Goal: Ask a question

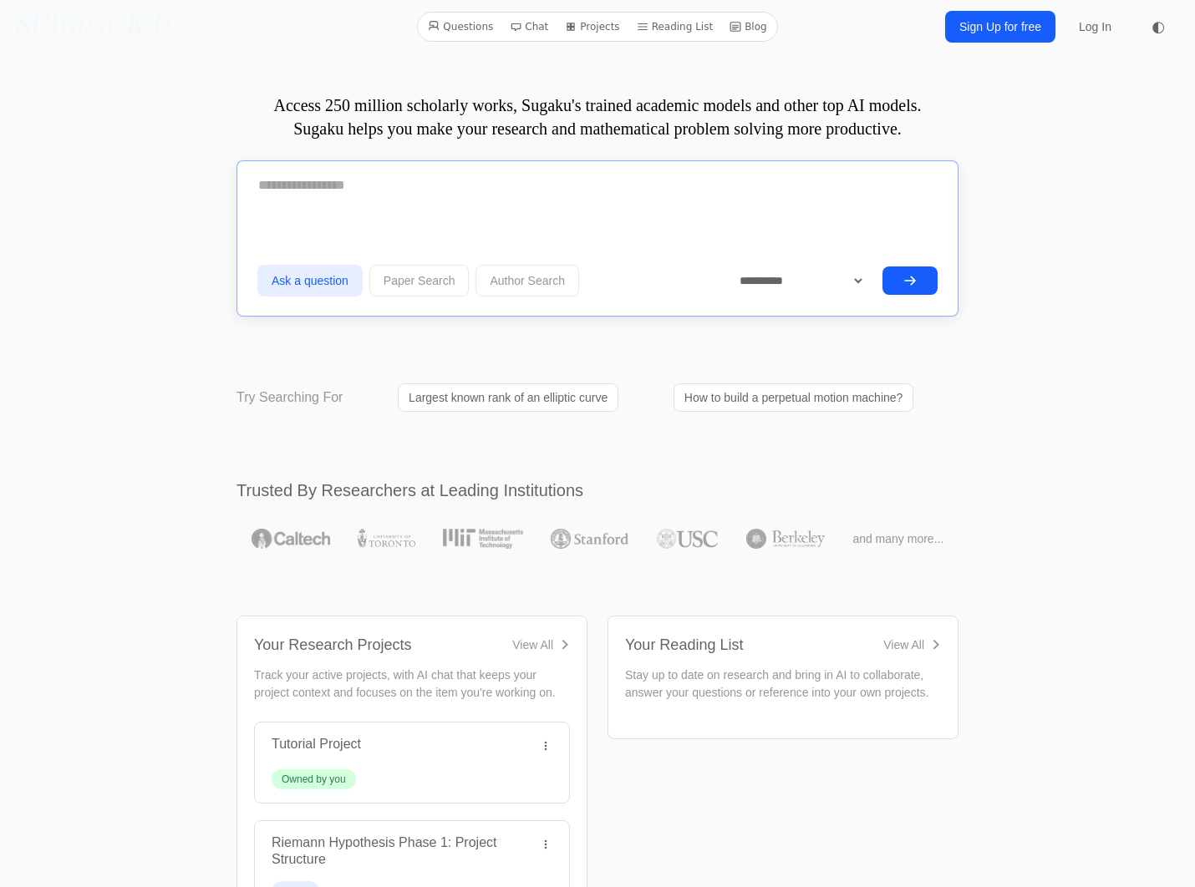
click at [370, 184] on textarea at bounding box center [597, 186] width 680 height 42
paste textarea "**********"
click at [346, 181] on textarea "**********" at bounding box center [597, 185] width 680 height 40
click at [507, 180] on textarea "**********" at bounding box center [597, 185] width 680 height 40
type textarea "**********"
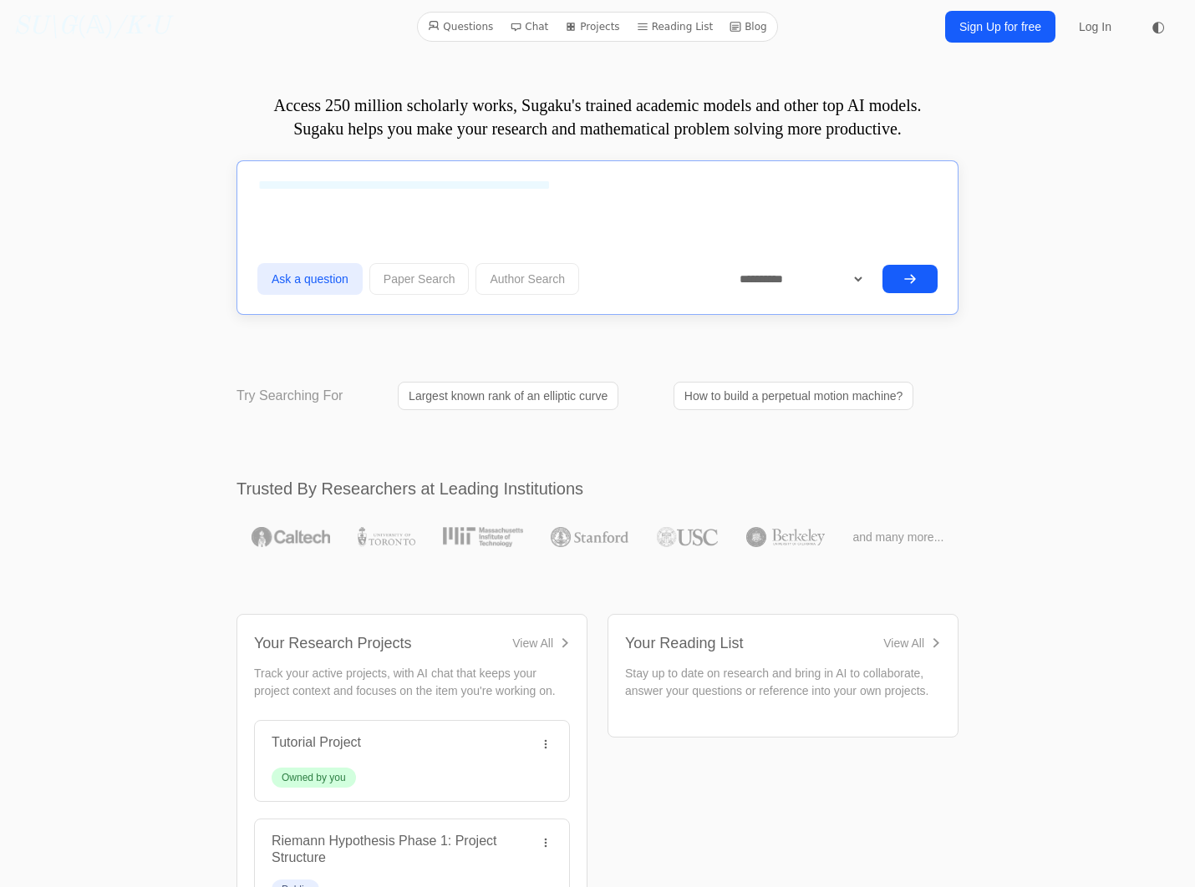
click at [914, 267] on button "submit" at bounding box center [909, 279] width 55 height 28
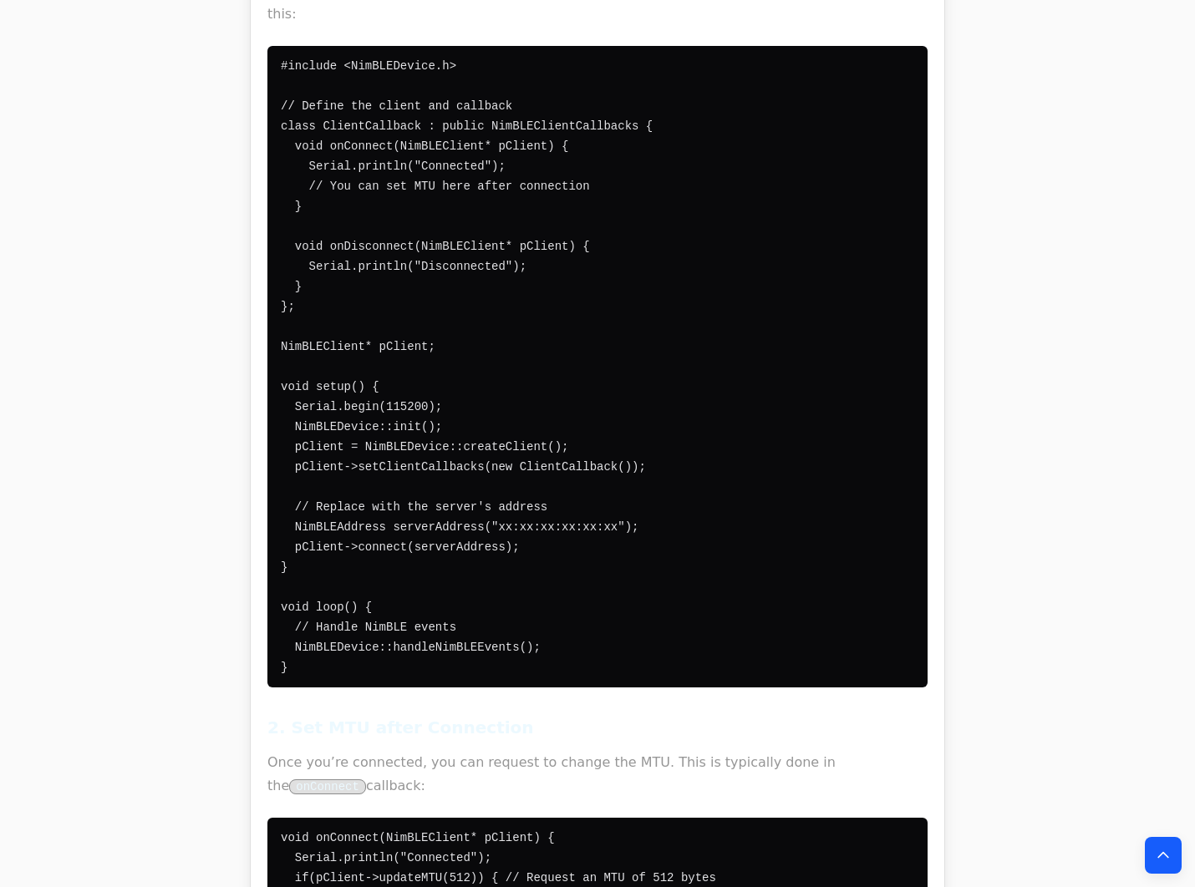
scroll to position [6623, 0]
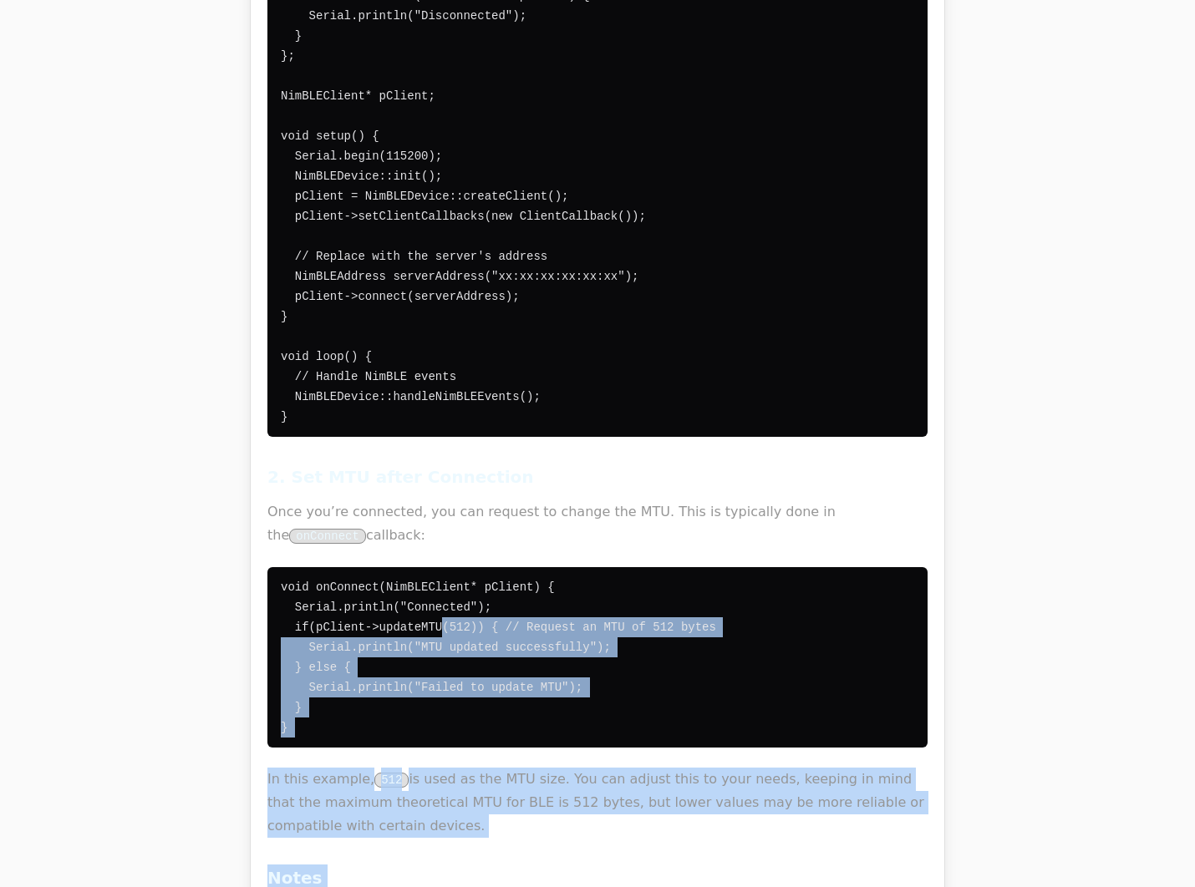
drag, startPoint x: 371, startPoint y: 534, endPoint x: 425, endPoint y: 531, distance: 54.4
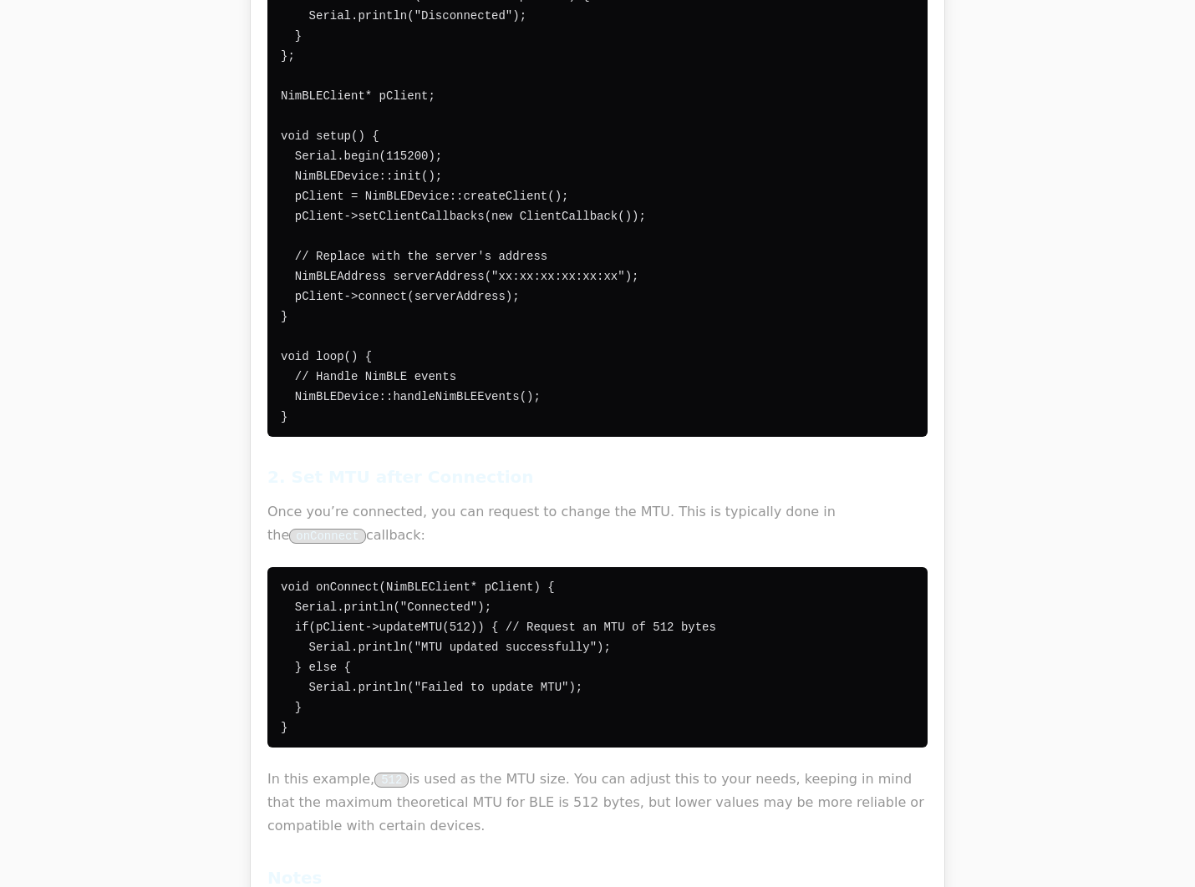
click at [397, 581] on code "void onConnect(NimBLEClient* pClient) { Serial.println("Connected"); if(pClient…" at bounding box center [498, 658] width 435 height 154
click at [428, 581] on code "void onConnect(NimBLEClient* pClient) { Serial.println("Connected"); if(pClient…" at bounding box center [498, 658] width 435 height 154
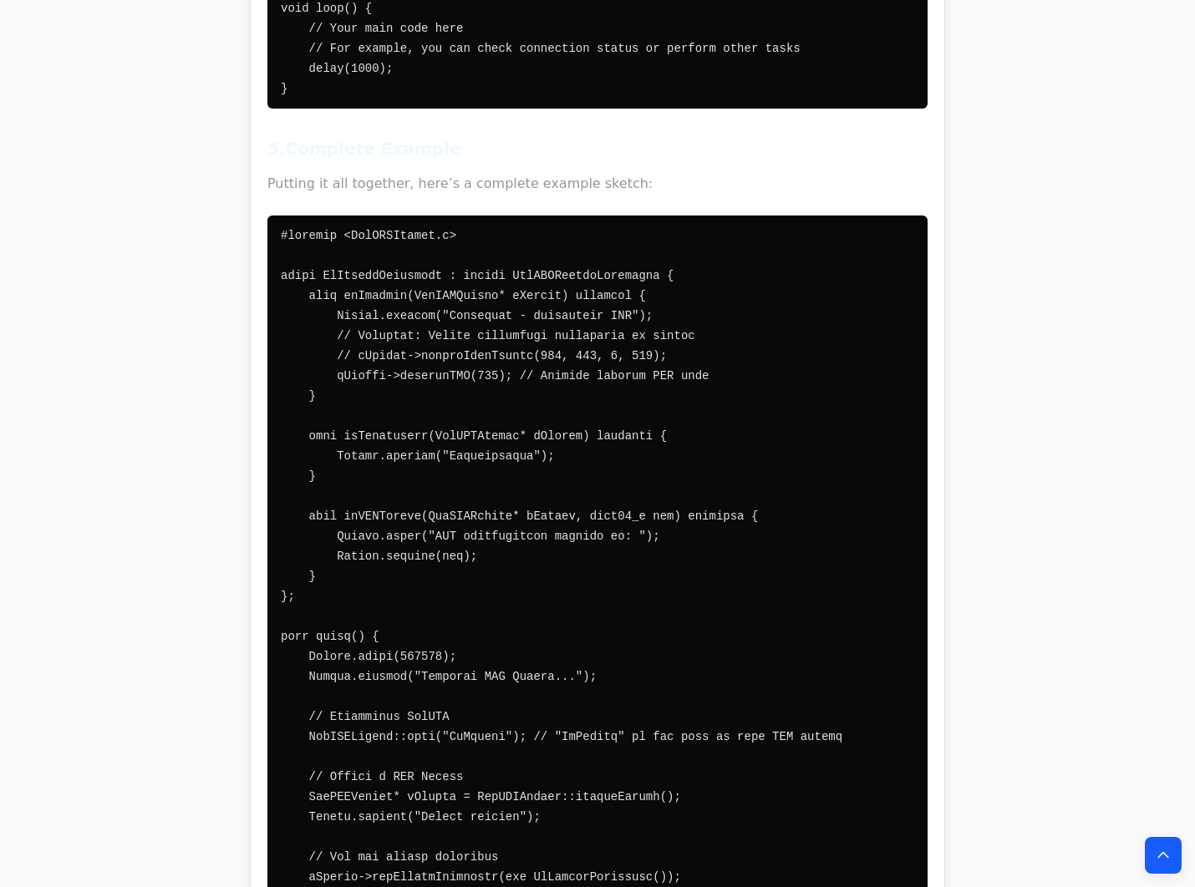
scroll to position [8962, 0]
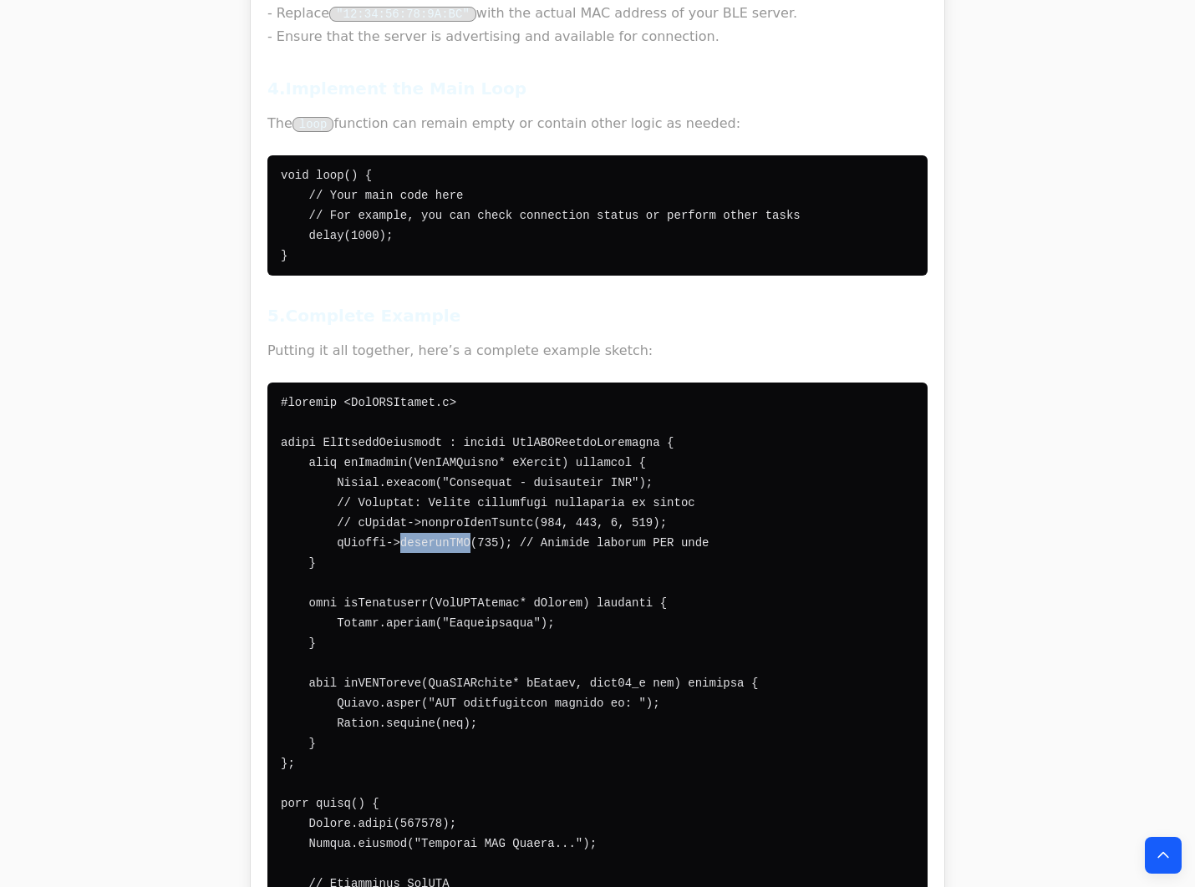
drag, startPoint x: 388, startPoint y: 244, endPoint x: 454, endPoint y: 236, distance: 66.4
click at [454, 383] on pre at bounding box center [597, 854] width 660 height 942
copy code "requestMTU"
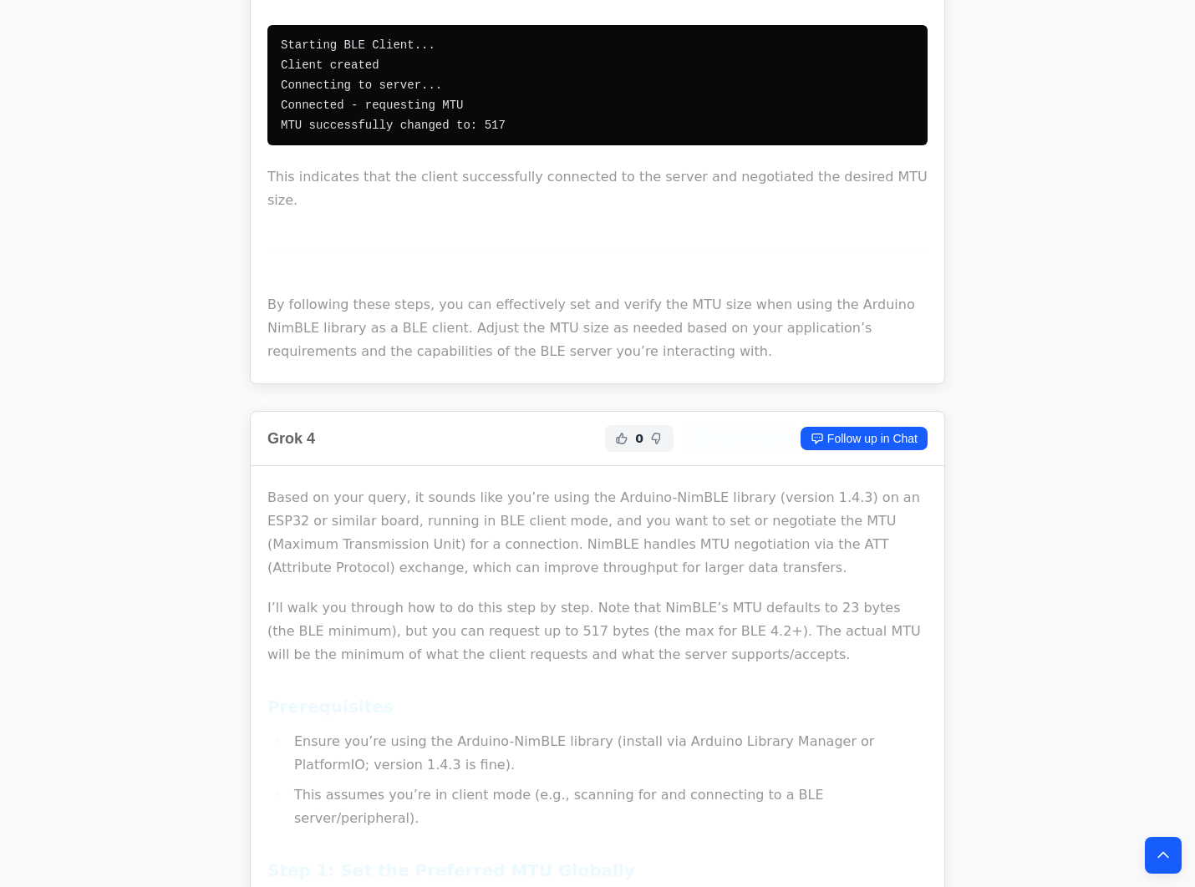
scroll to position [10967, 0]
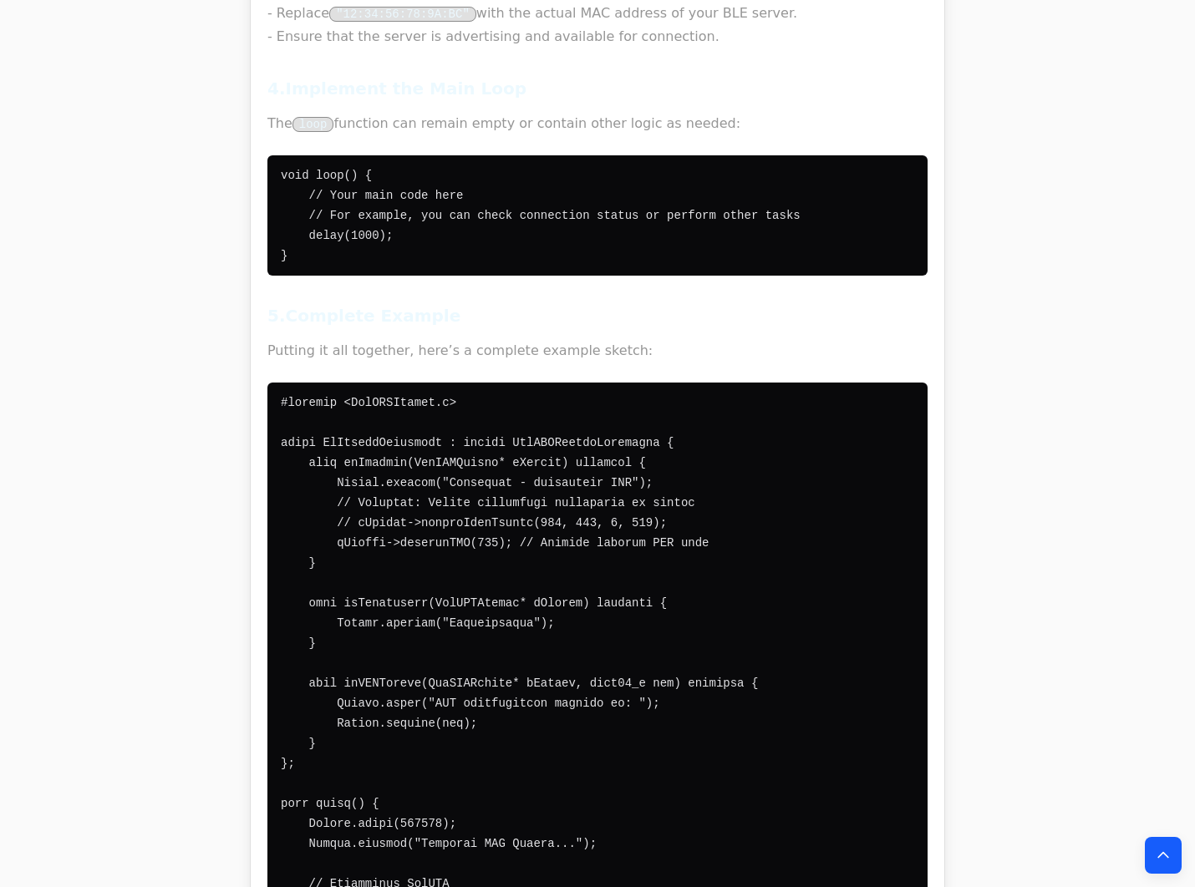
scroll to position [8878, 0]
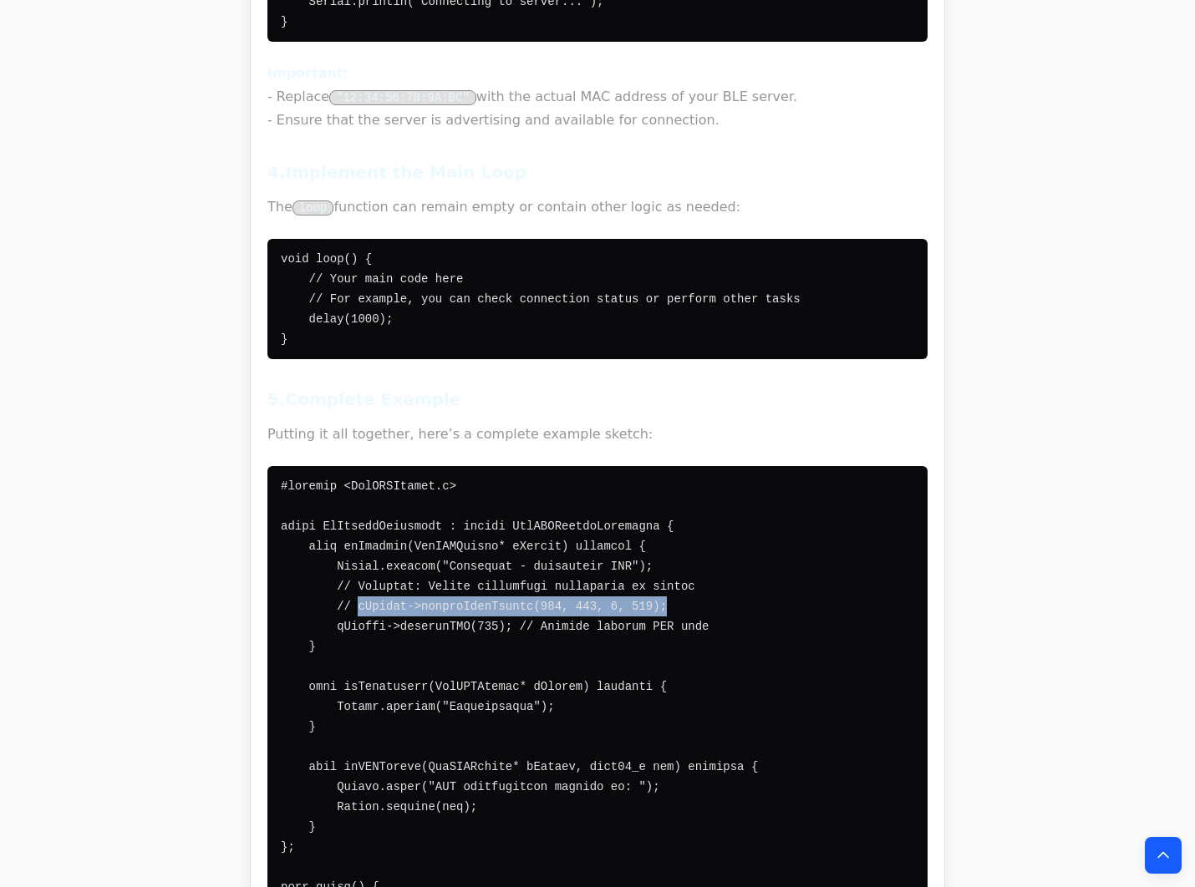
drag, startPoint x: 352, startPoint y: 305, endPoint x: 657, endPoint y: 304, distance: 305.7
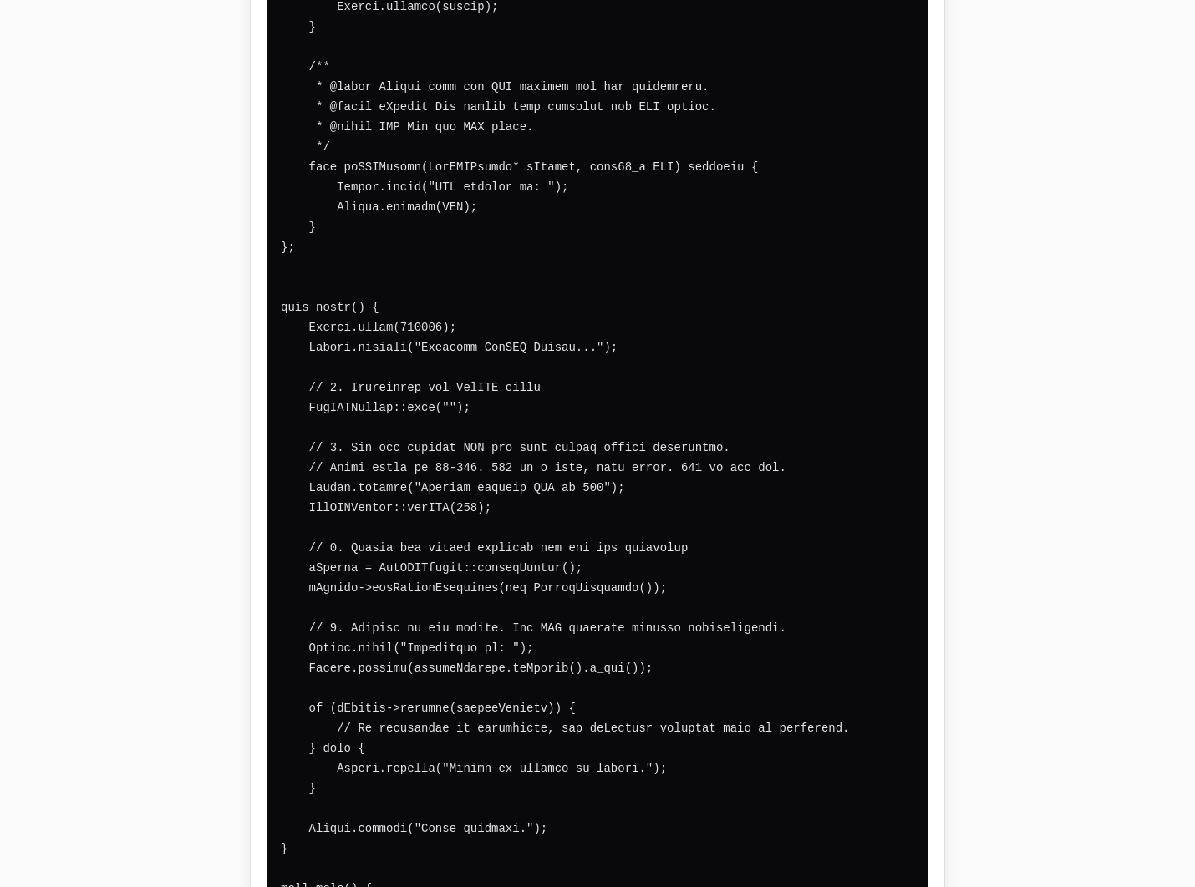
scroll to position [0, 0]
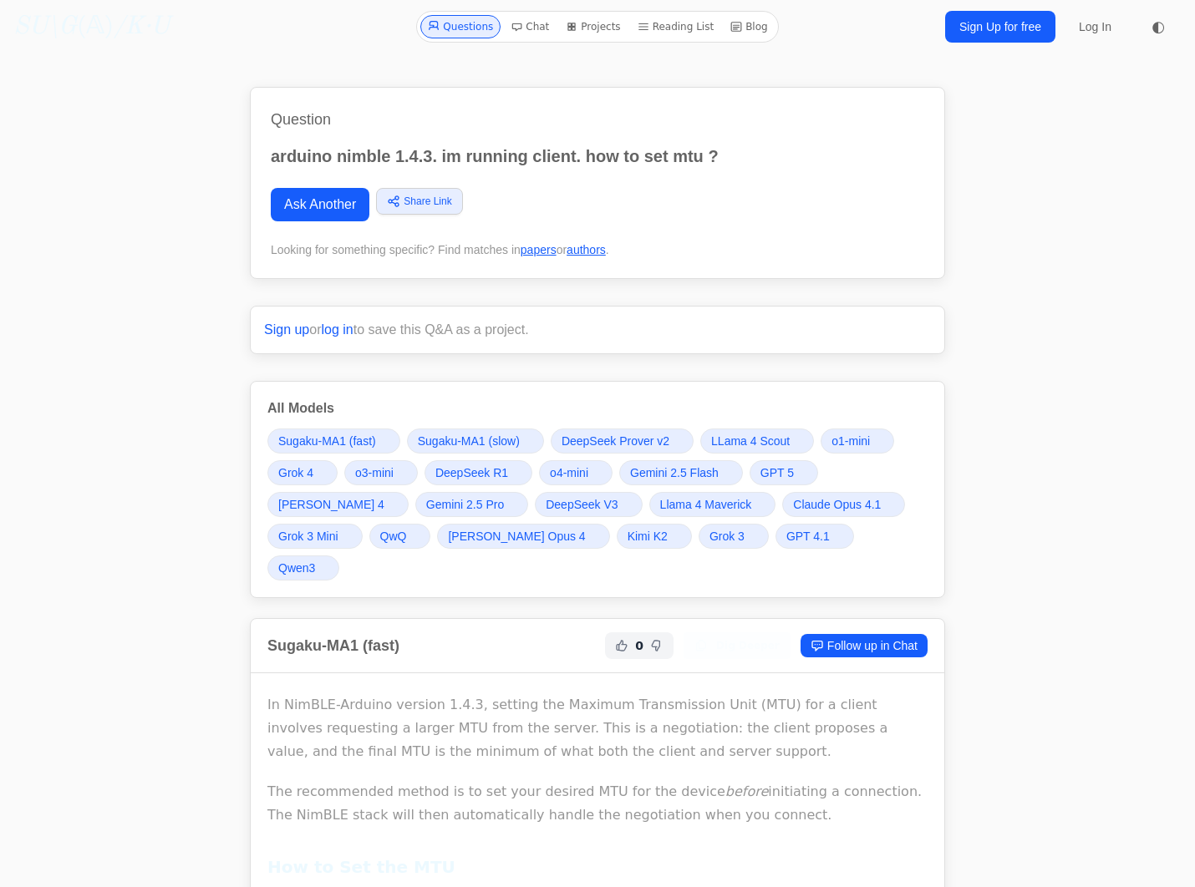
click at [121, 20] on icon "/K·U" at bounding box center [142, 26] width 56 height 25
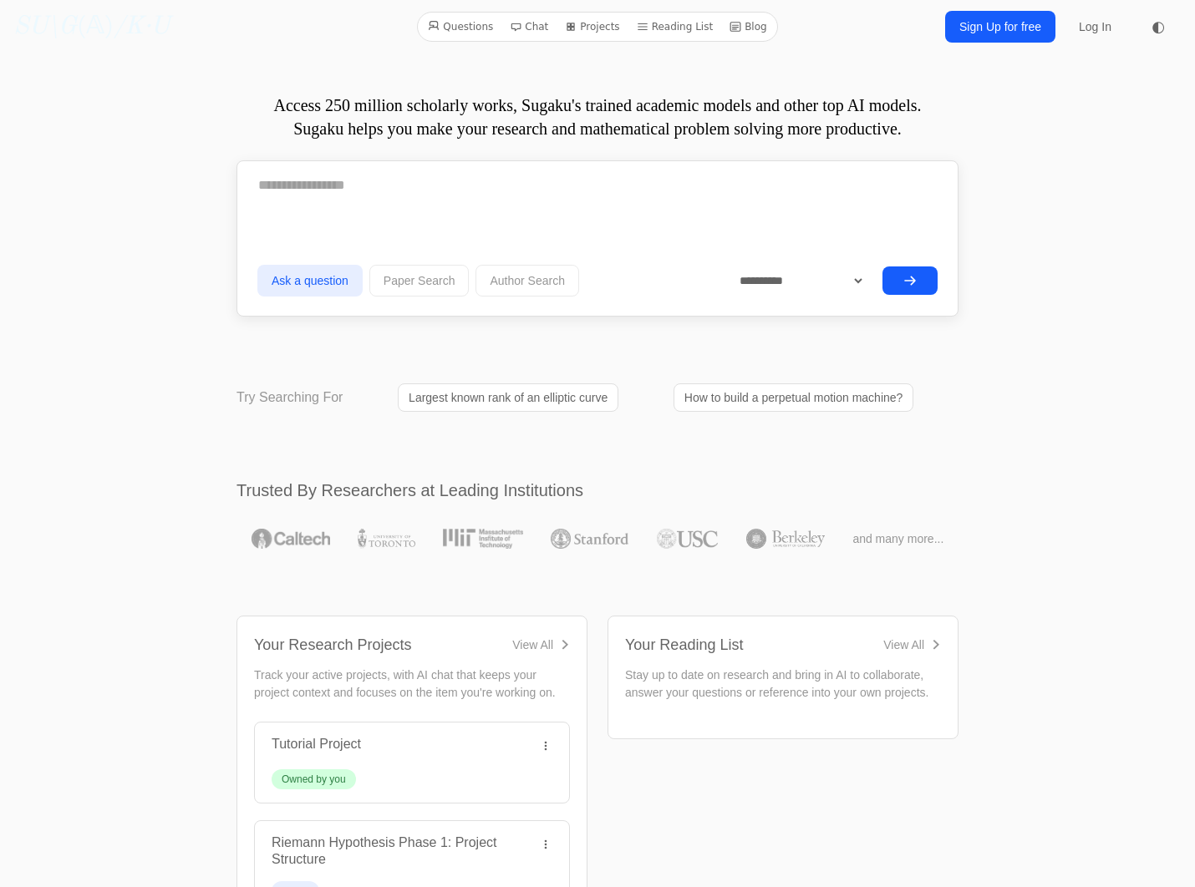
click at [356, 196] on textarea at bounding box center [597, 186] width 680 height 42
click at [854, 283] on select "**********" at bounding box center [795, 281] width 140 height 30
click at [388, 192] on textarea at bounding box center [597, 186] width 680 height 42
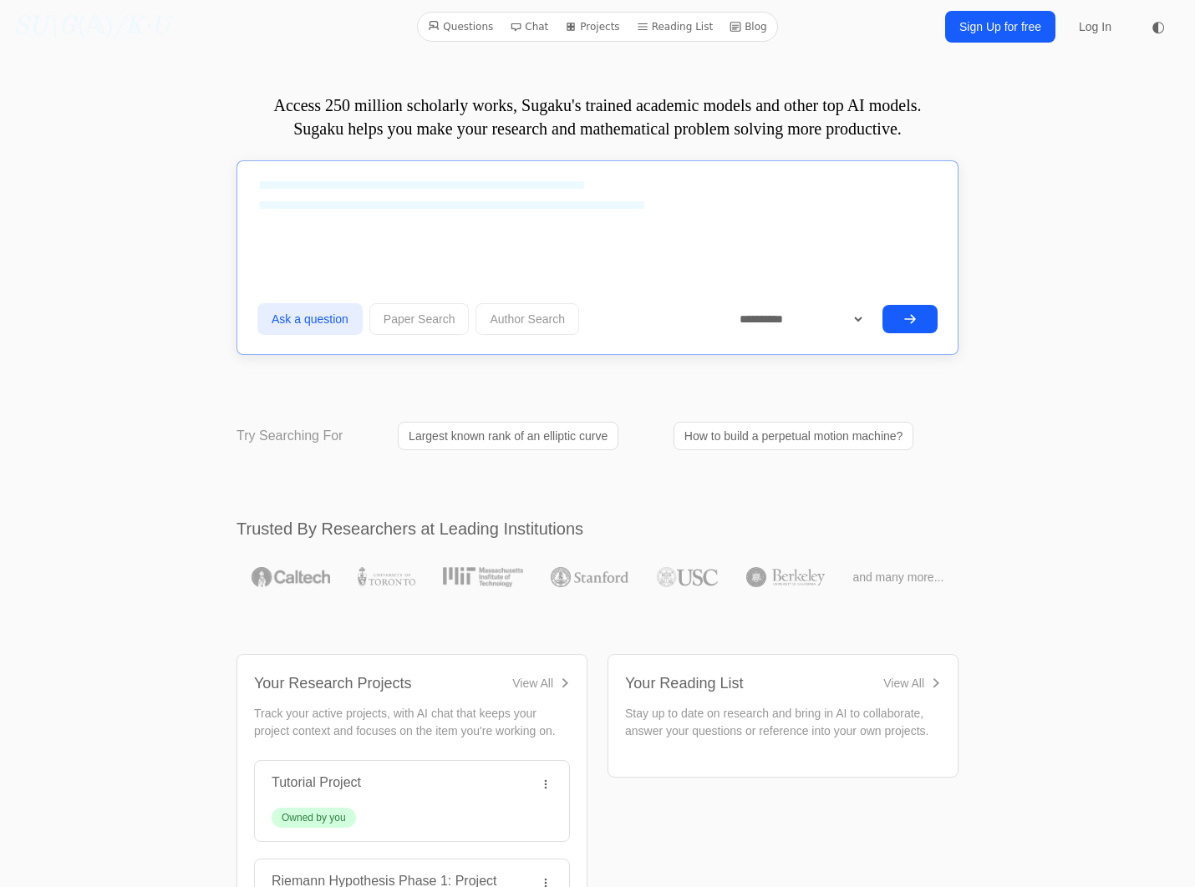
paste textarea "**********"
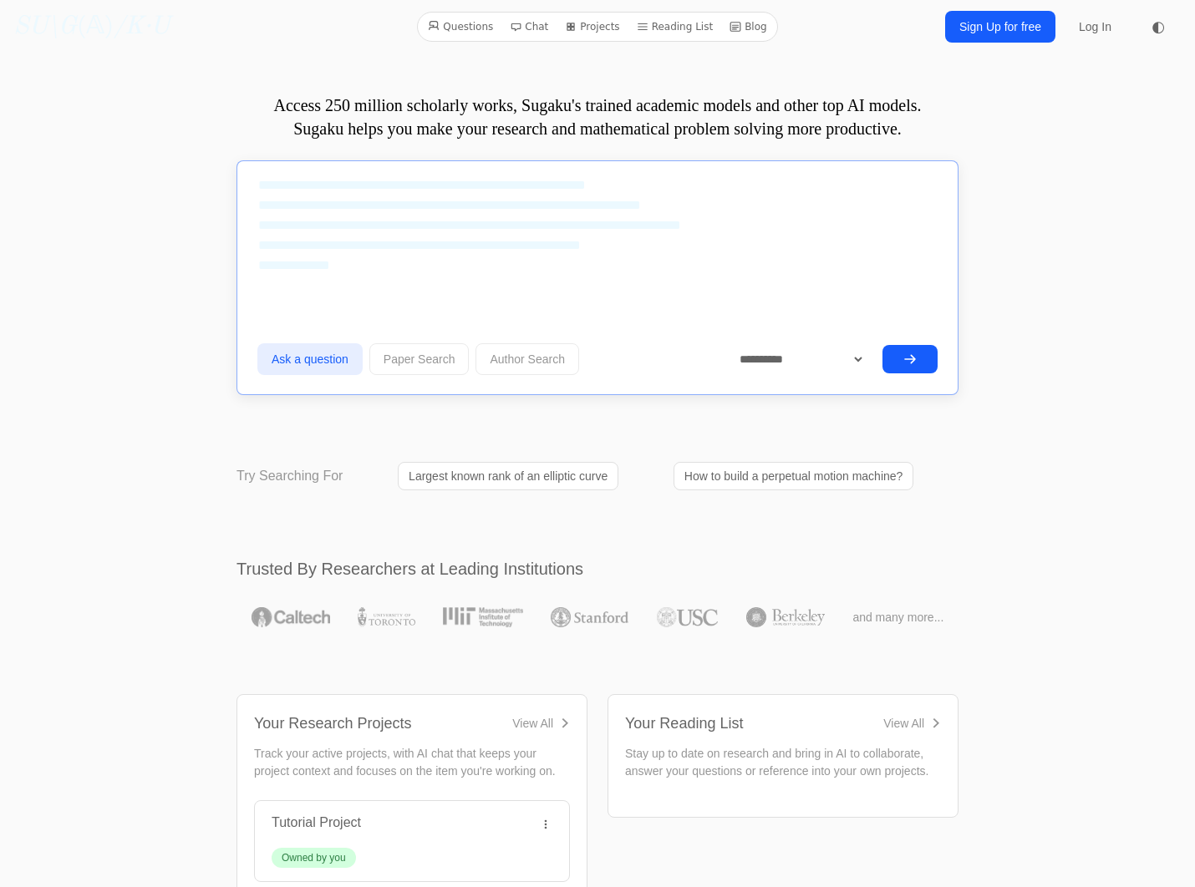
type textarea "**********"
click at [926, 355] on button "submit" at bounding box center [909, 359] width 55 height 28
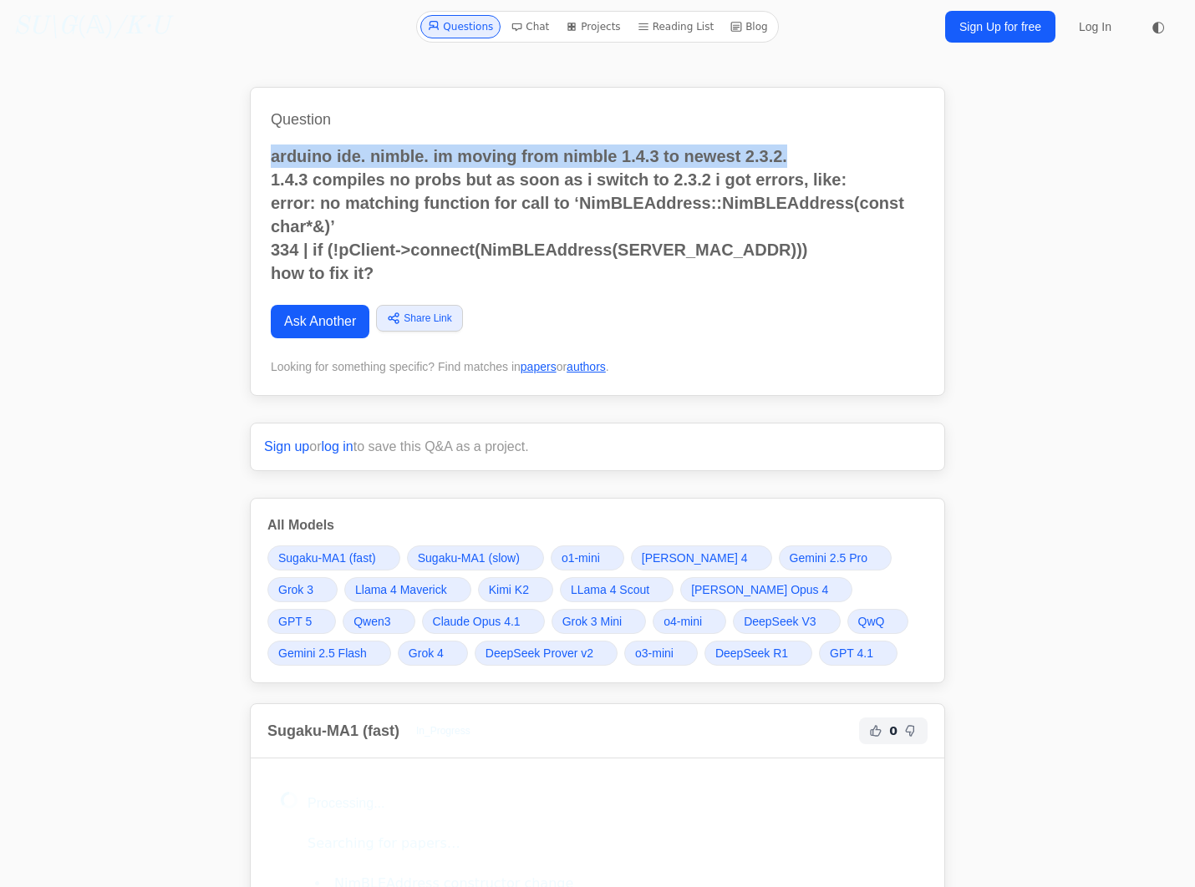
drag, startPoint x: 271, startPoint y: 155, endPoint x: 882, endPoint y: 171, distance: 611.7
click at [887, 166] on p "arduino ide. nimble. im moving from nimble 1.4.3 to newest 2.3.2. 1.4.3 compile…" at bounding box center [597, 215] width 653 height 140
drag, startPoint x: 856, startPoint y: 178, endPoint x: 281, endPoint y: 162, distance: 575.8
copy p "arduino ide. nimble. im moving from nimble 1.4.3 to newest 2.3.2. 1.4.3 compile…"
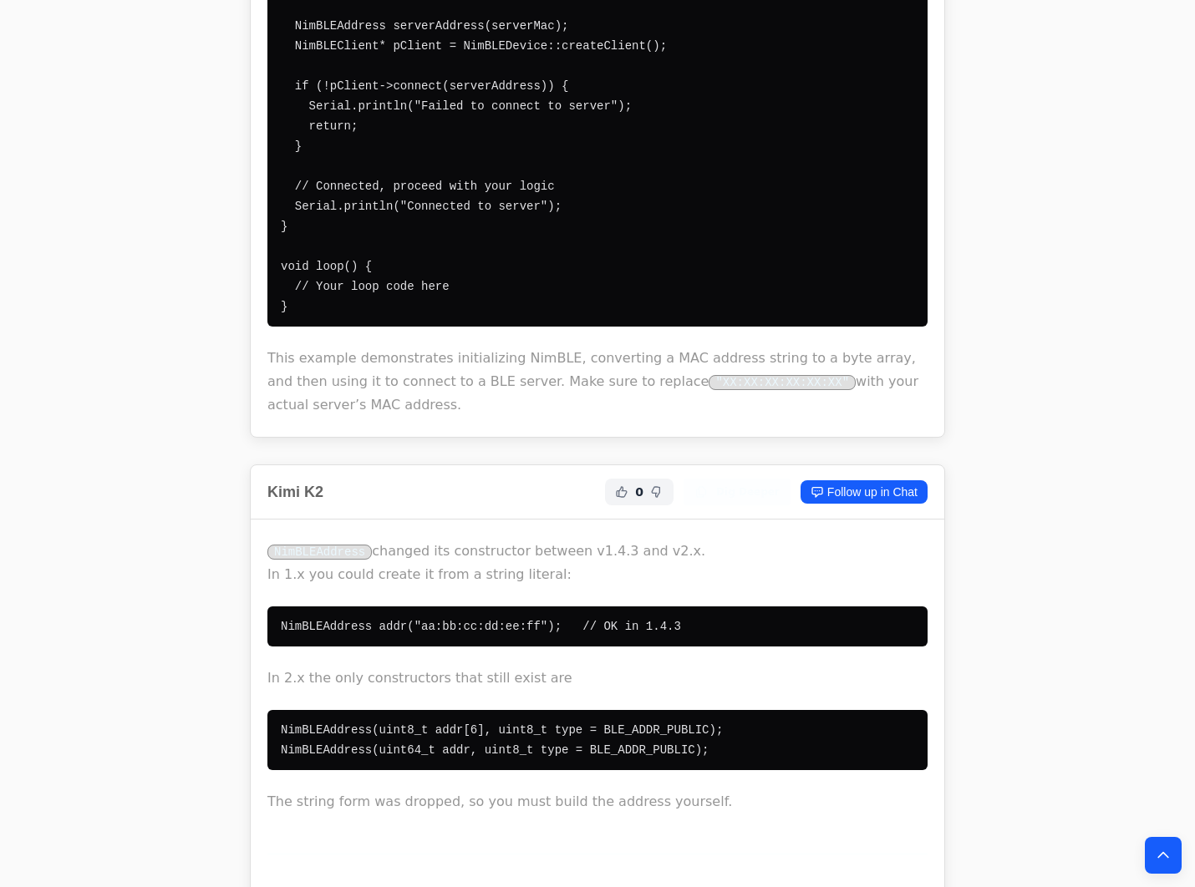
scroll to position [13784, 0]
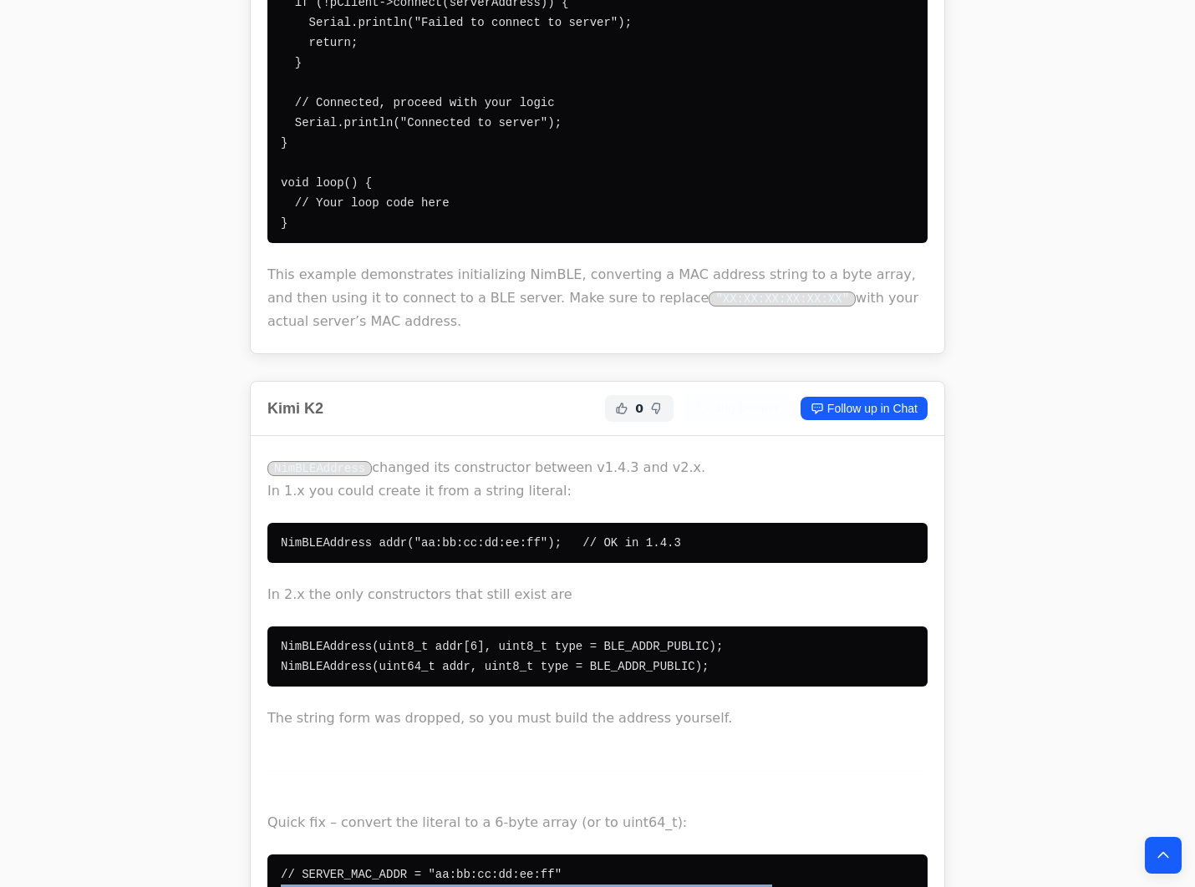
drag, startPoint x: 281, startPoint y: 586, endPoint x: 748, endPoint y: 586, distance: 467.0
copy code "constexpr uint8_t SERVER_MAC[] = {0xAA, 0xBB, 0xCC, 0xDD, 0xEE, 0xFF};"
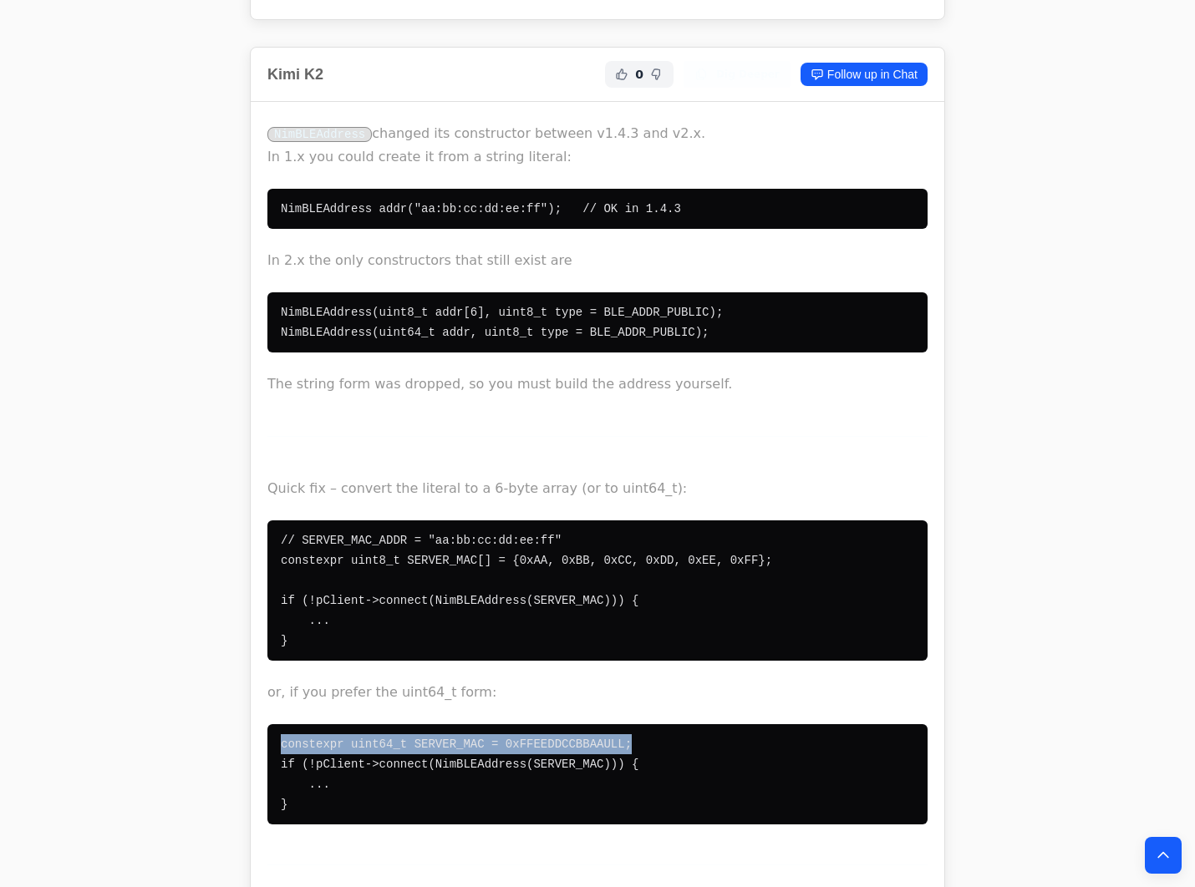
drag, startPoint x: 605, startPoint y: 435, endPoint x: 268, endPoint y: 439, distance: 336.7
click at [268, 724] on pre "constexpr uint64_t SERVER_MAC = 0xFFEEDDCCBBAAULL; if (!pClient->connect(NimBLE…" at bounding box center [597, 774] width 660 height 100
copy code "constexpr uint64_t SERVER_MAC = 0xFFEEDDCCBBAAULL;"
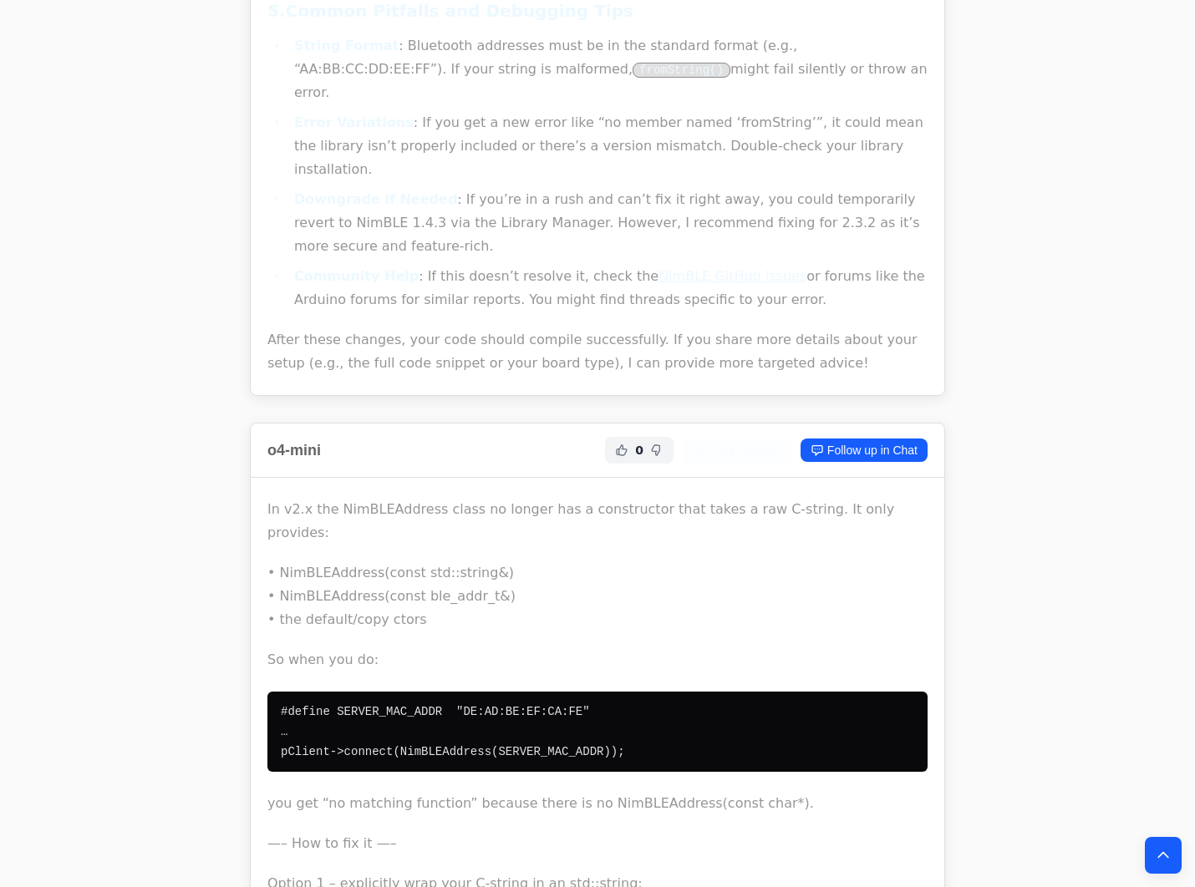
scroll to position [25729, 0]
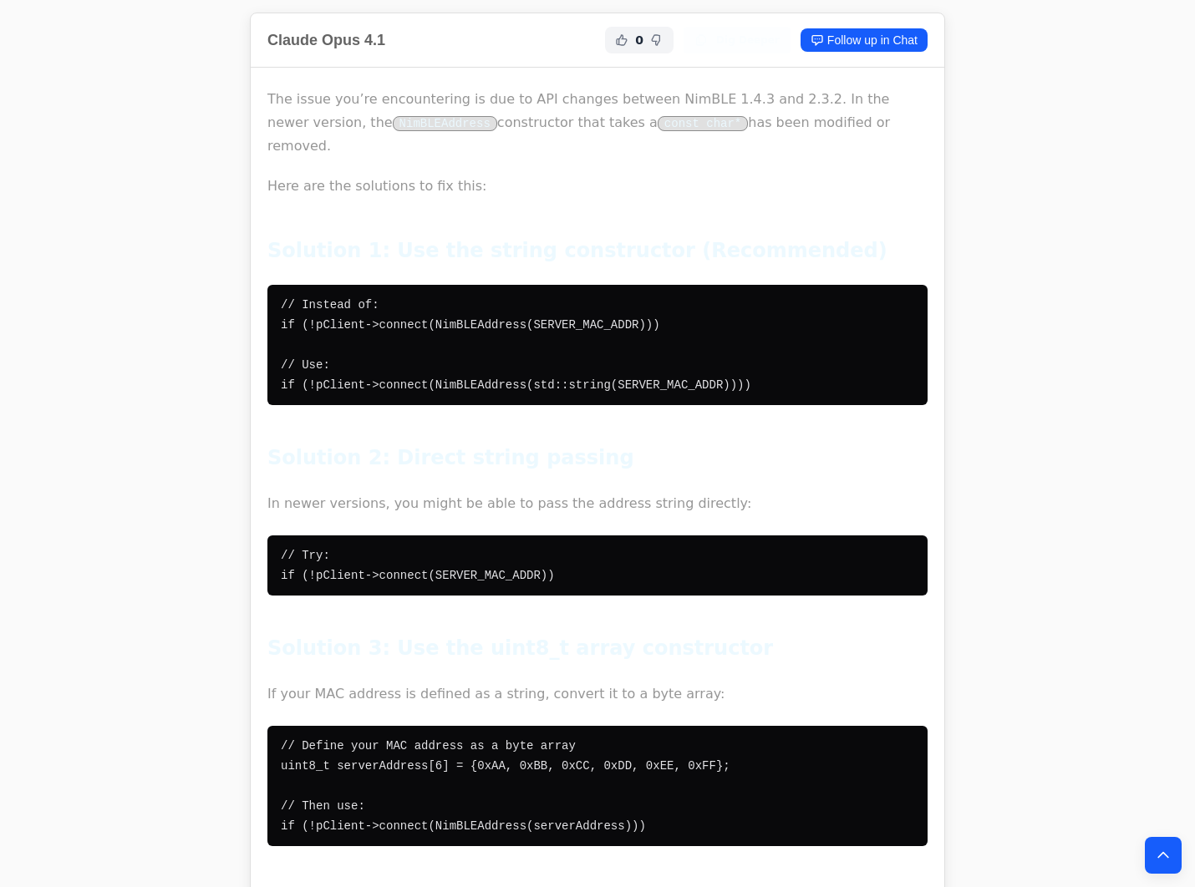
scroll to position [22638, 0]
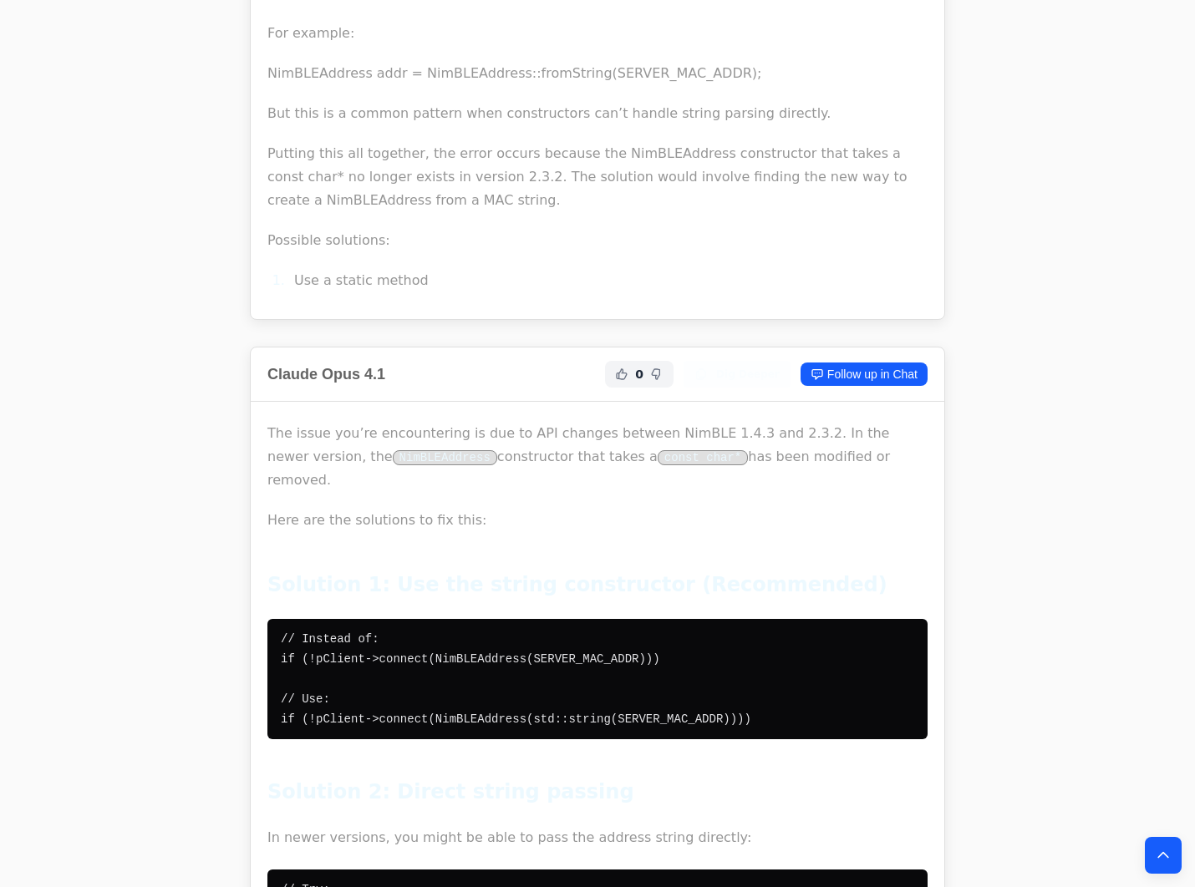
drag, startPoint x: 433, startPoint y: 329, endPoint x: 265, endPoint y: 324, distance: 168.0
copy code "uint8_t serverAddress[6]"
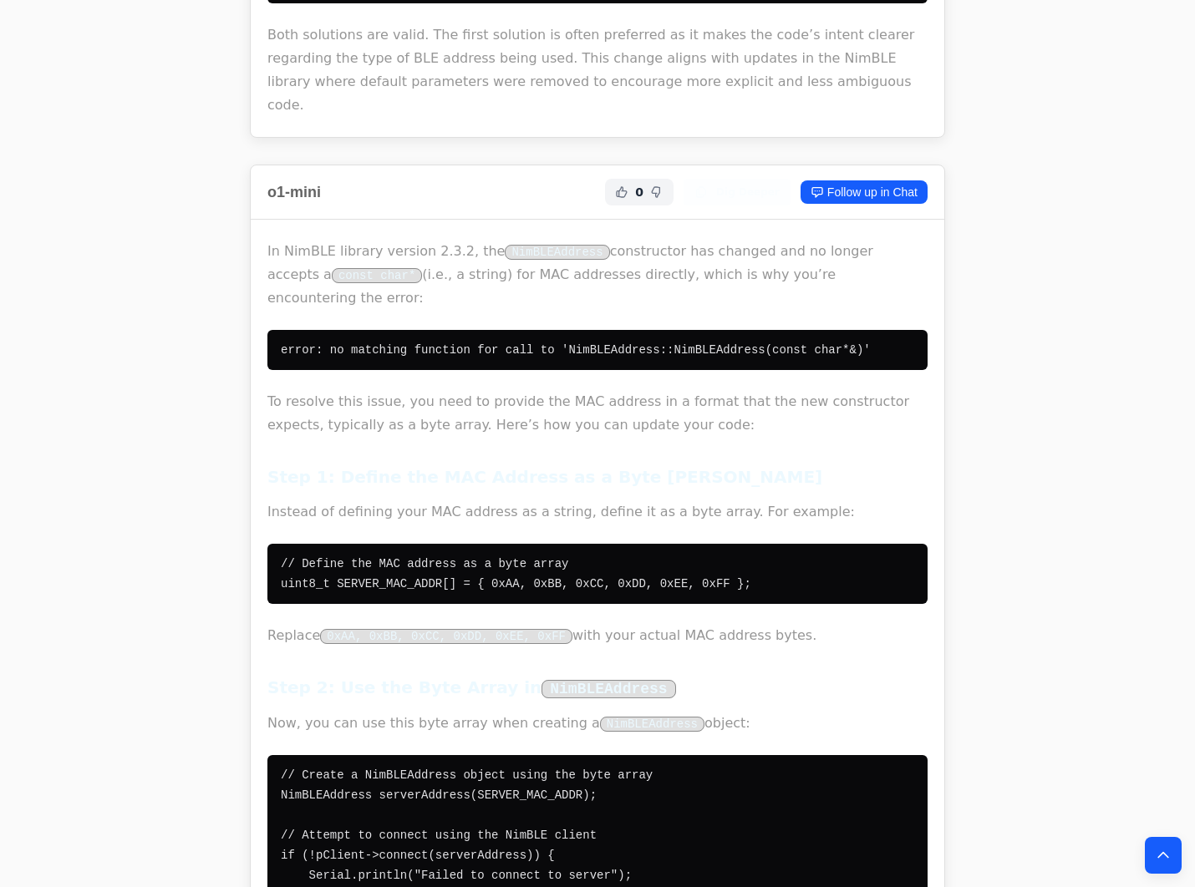
scroll to position [3192, 0]
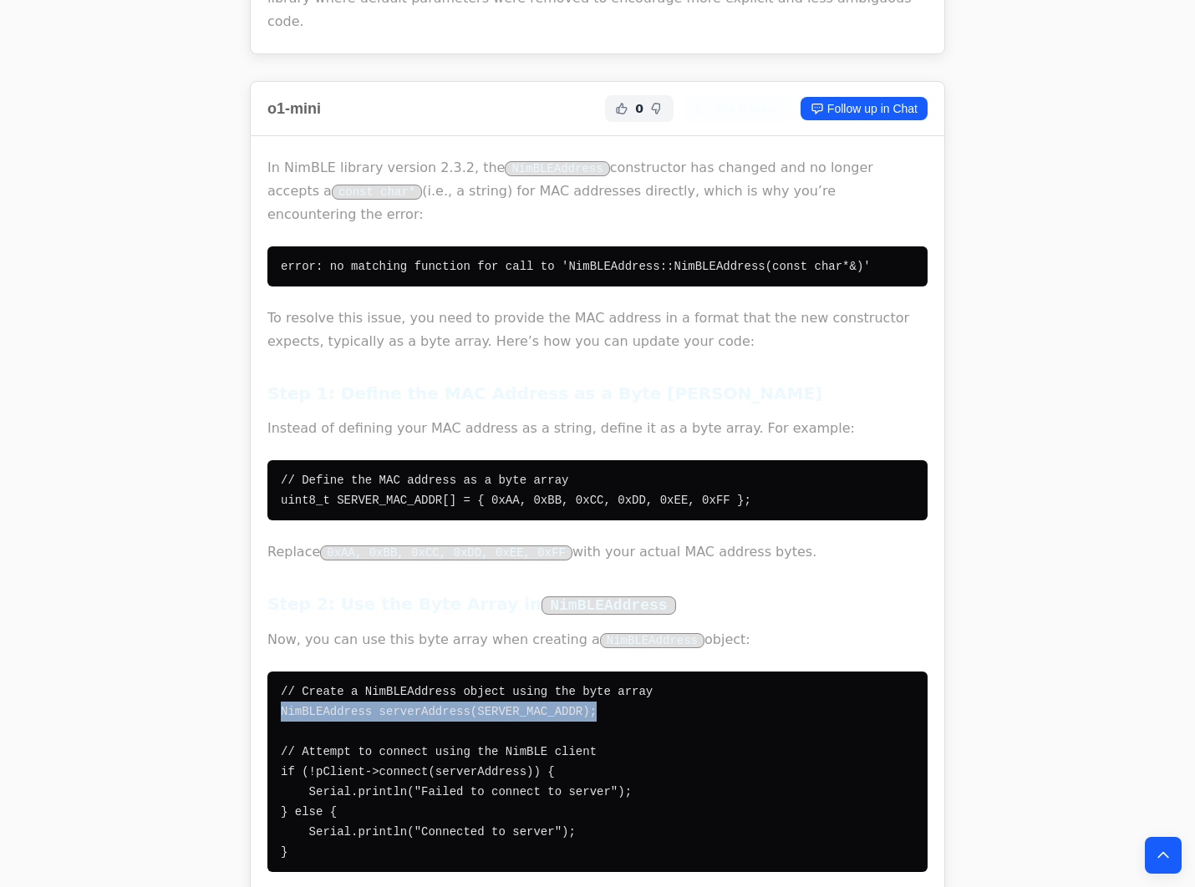
drag, startPoint x: 283, startPoint y: 624, endPoint x: 588, endPoint y: 629, distance: 304.9
click at [588, 672] on pre "// Create a NimBLEAddress object using the byte array NimBLEAddress serverAddre…" at bounding box center [597, 772] width 660 height 200
copy code "NimBLEAddress serverAddress(SERVER_MAC_ADDR);"
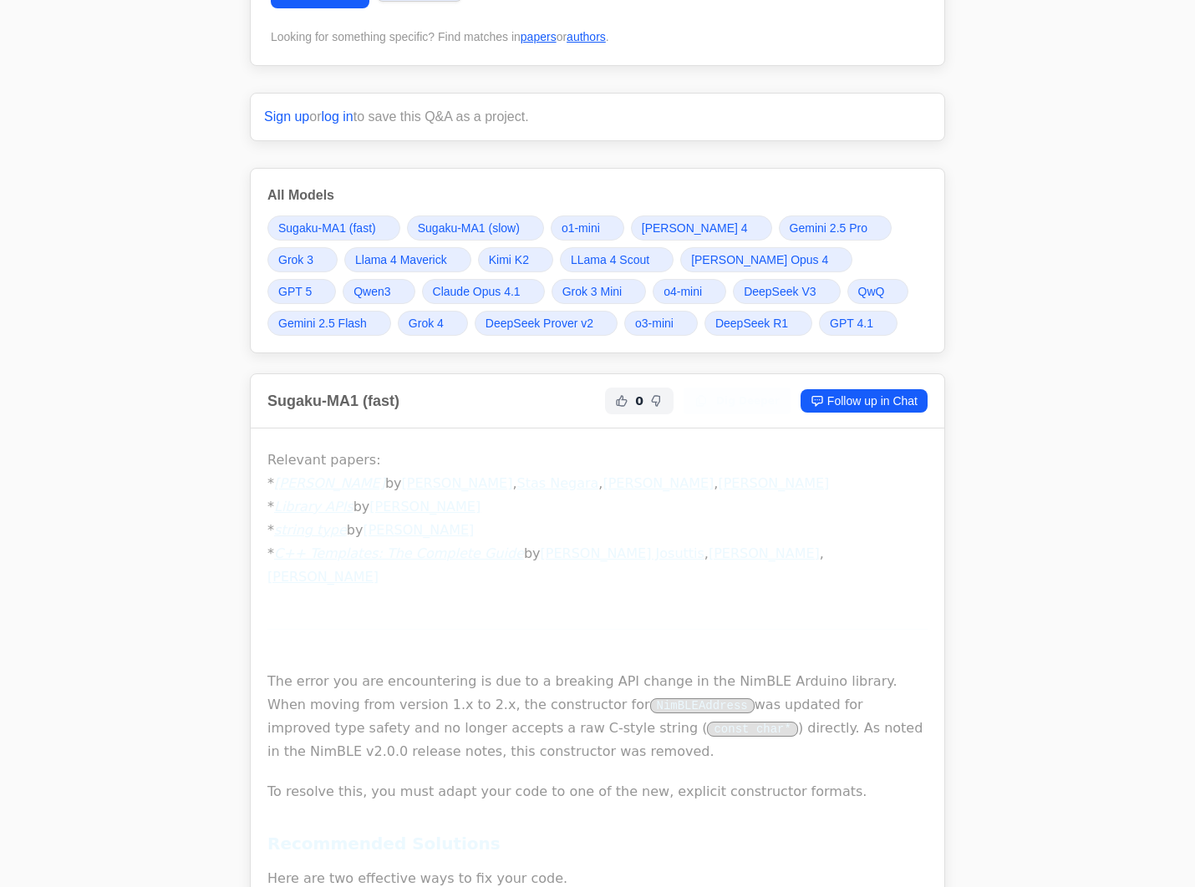
scroll to position [0, 0]
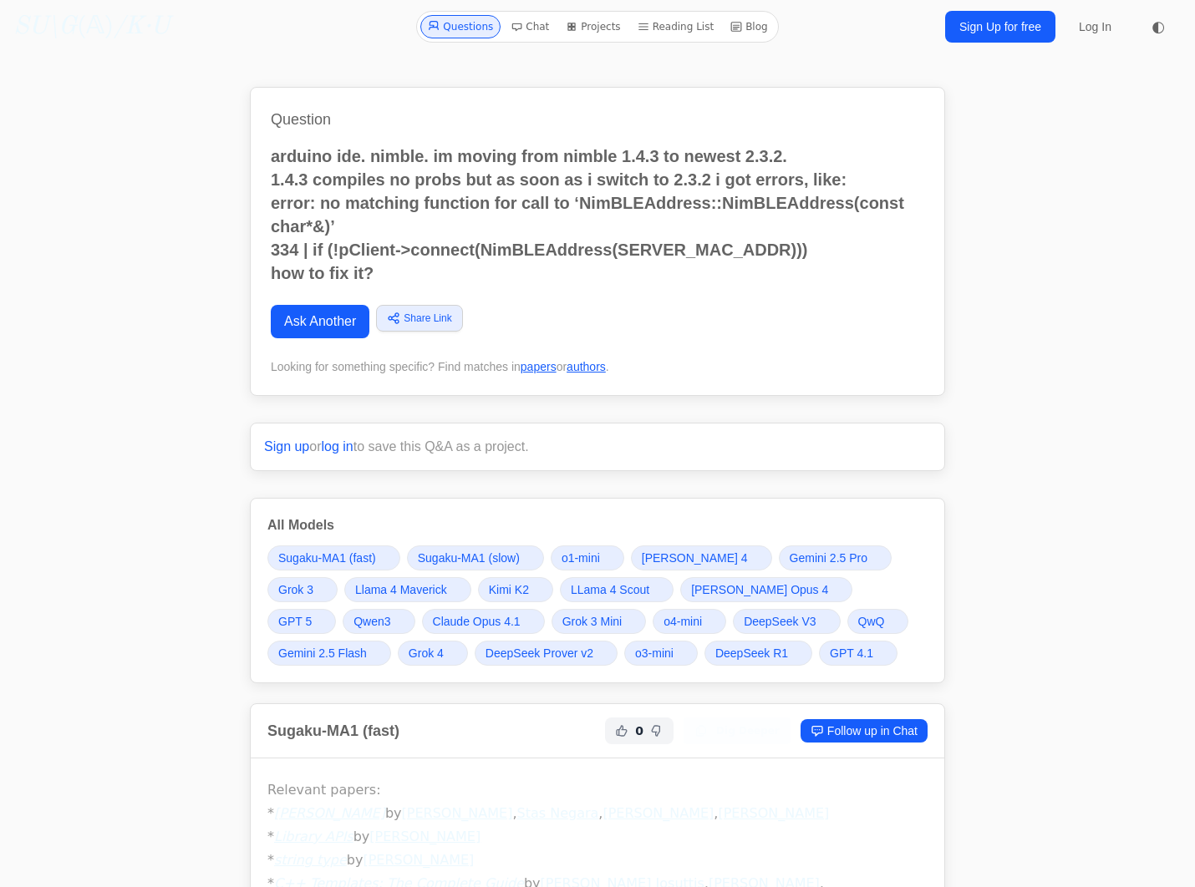
drag, startPoint x: 270, startPoint y: 155, endPoint x: 386, endPoint y: 274, distance: 166.6
click at [386, 274] on div "Question arduino ide. nimble. im moving from nimble 1.4.3 to newest 2.3.2. 1.4.…" at bounding box center [597, 241] width 695 height 309
copy p "arduino ide. nimble. im moving from nimble 1.4.3 to newest 2.3.2. 1.4.3 compile…"
click at [96, 31] on link "SU\G (𝔸) /K·U" at bounding box center [91, 27] width 156 height 30
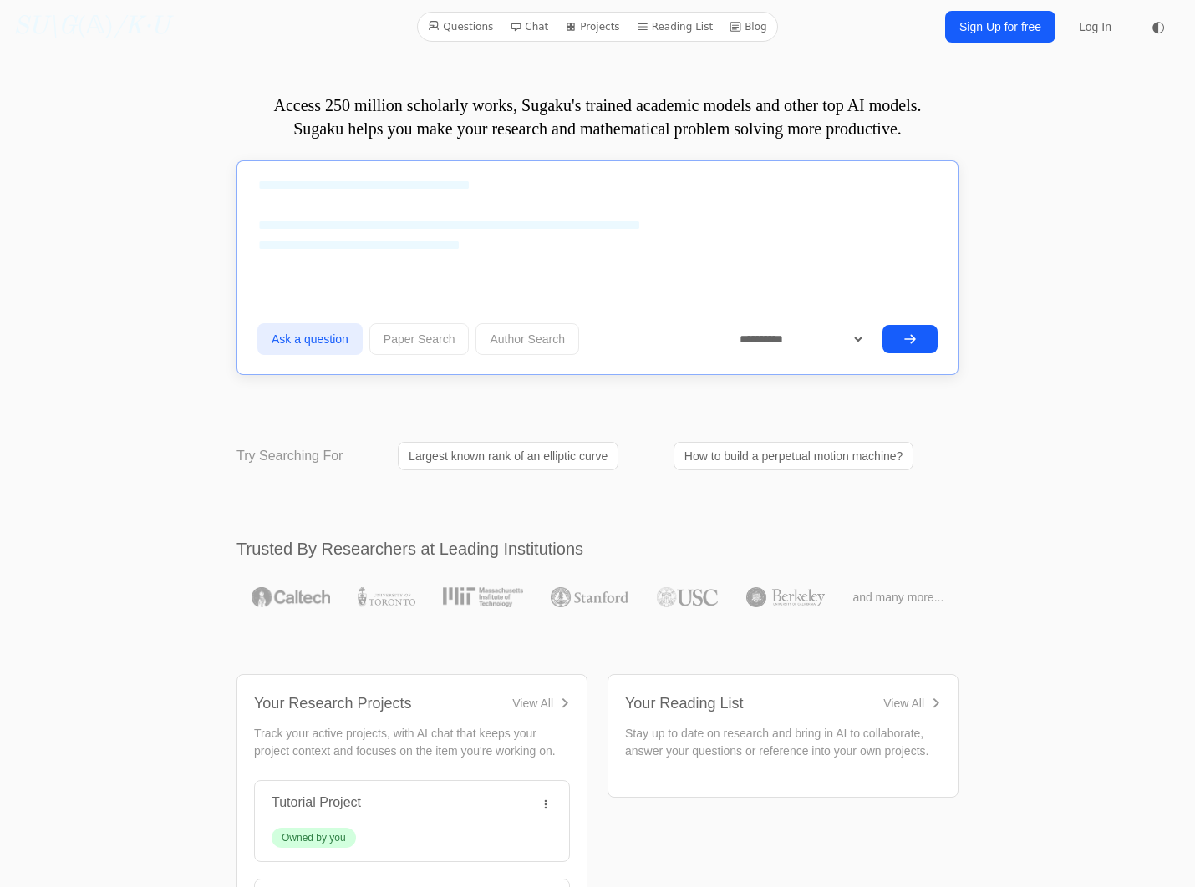
click at [385, 224] on textarea "**********" at bounding box center [597, 215] width 680 height 100
click at [718, 228] on textarea "**********" at bounding box center [597, 215] width 680 height 100
click at [273, 241] on textarea "**********" at bounding box center [597, 215] width 680 height 100
type textarea "**********"
click at [902, 335] on button "submit" at bounding box center [909, 339] width 55 height 28
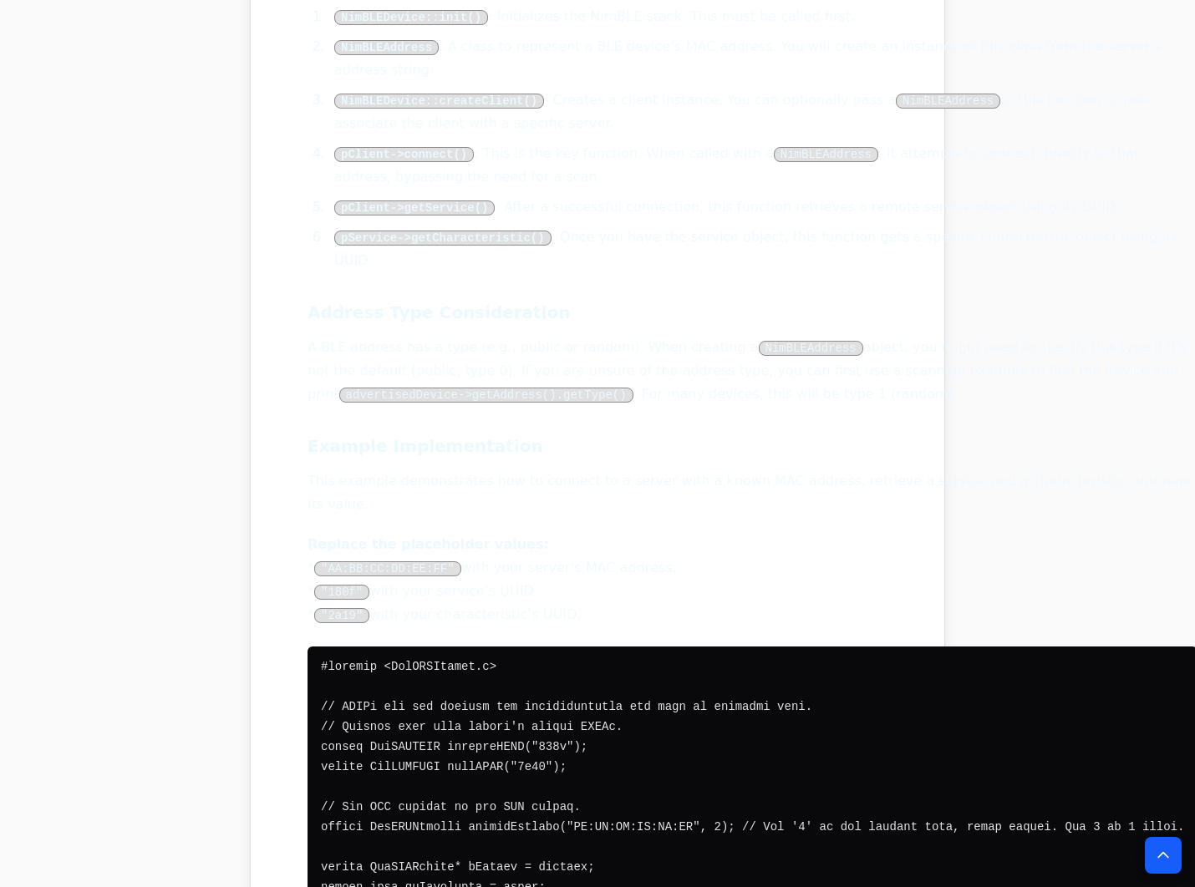
scroll to position [5346, 0]
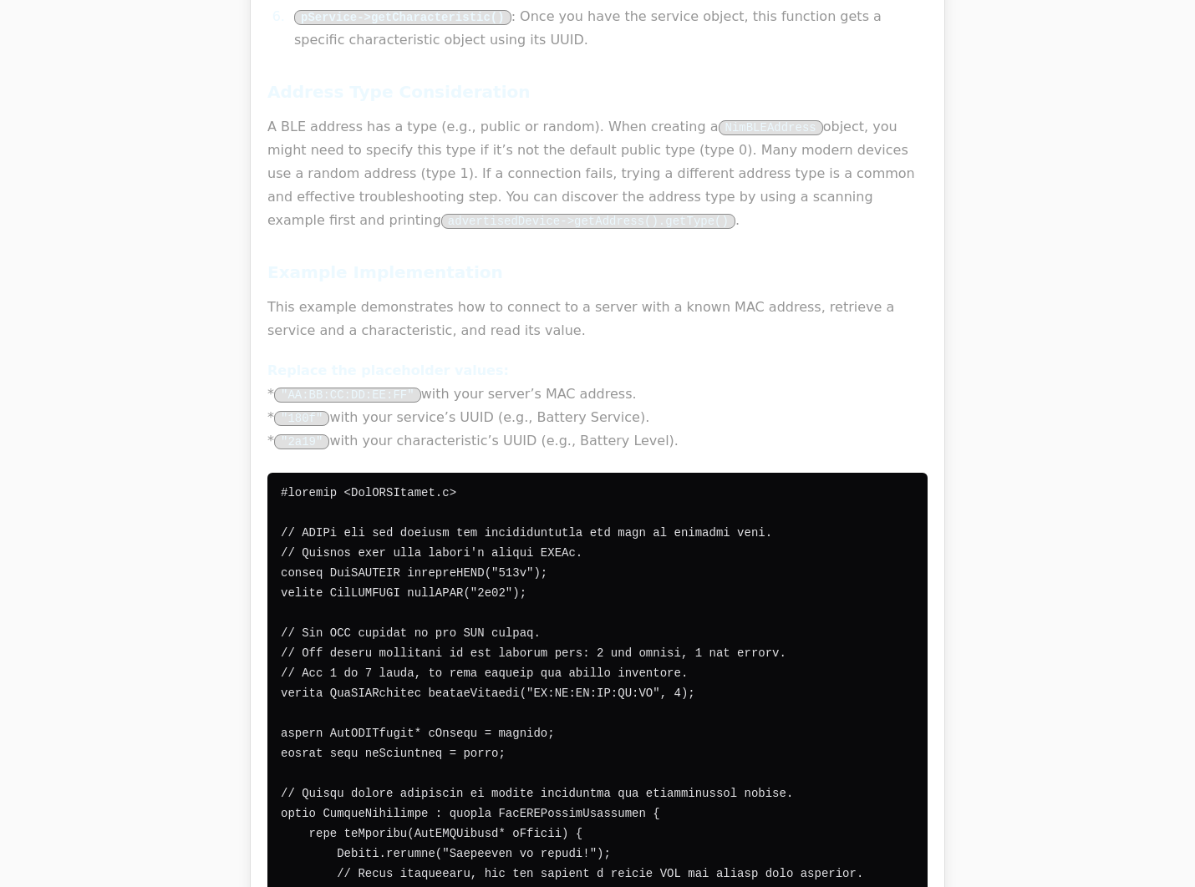
scroll to position [5513, 0]
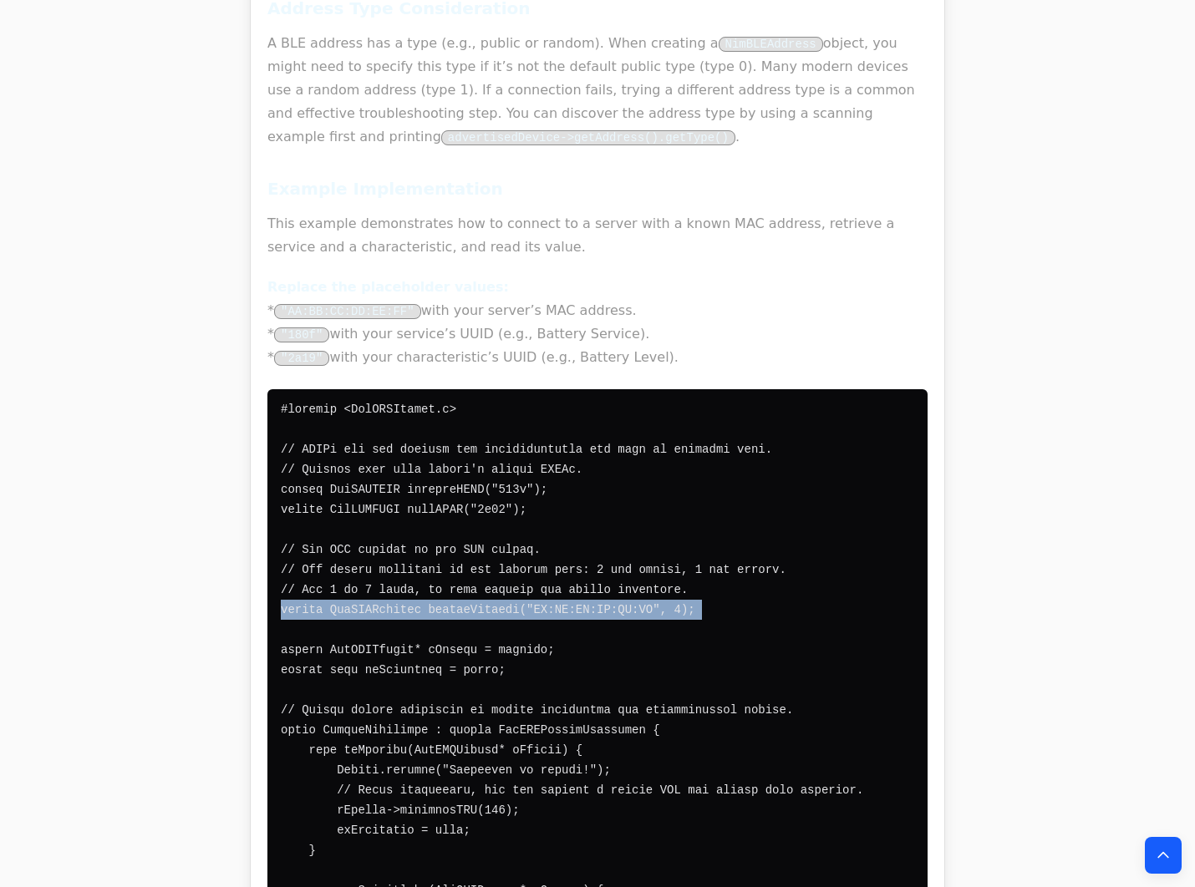
drag, startPoint x: 282, startPoint y: 483, endPoint x: 668, endPoint y: 485, distance: 386.8
copy code "static NimBLEAddress serverAddress("AA:BB:CC:DD:EE:FF", 1);"
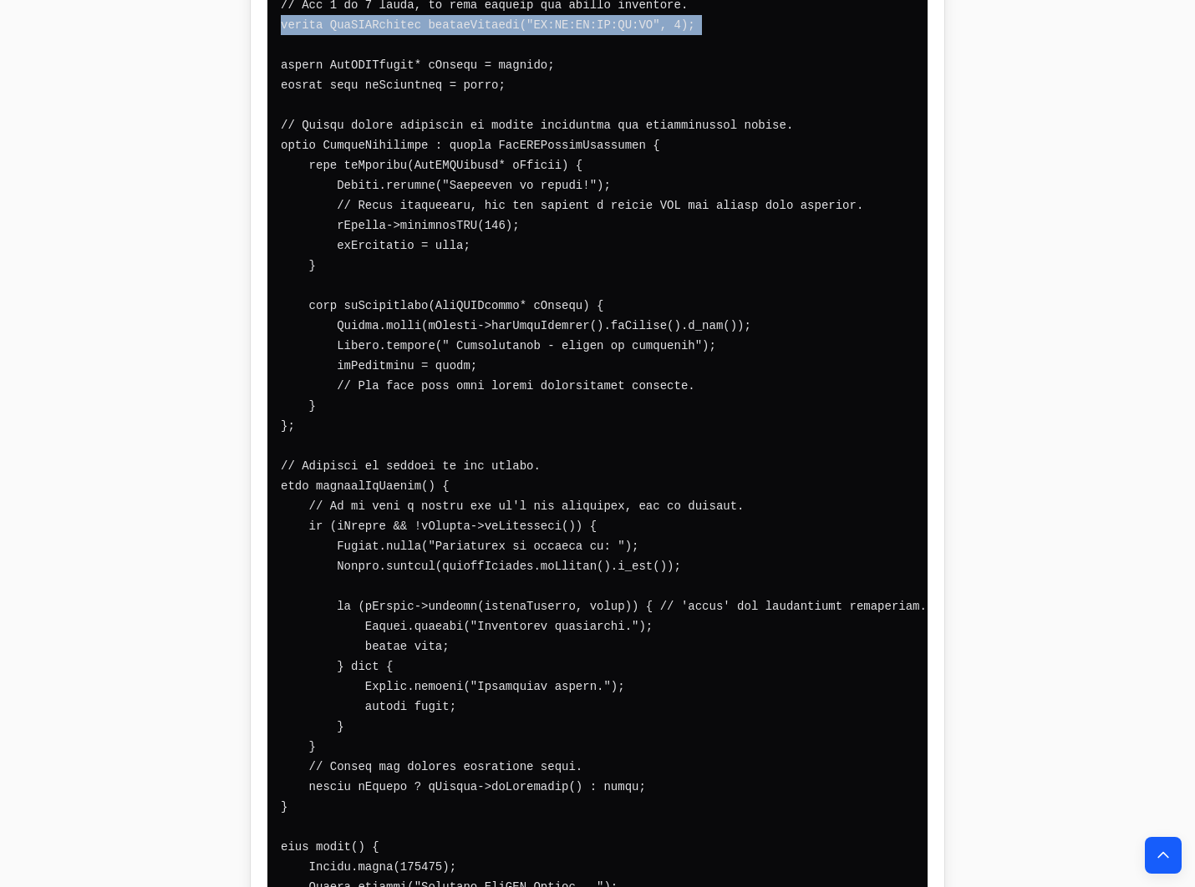
scroll to position [6349, 0]
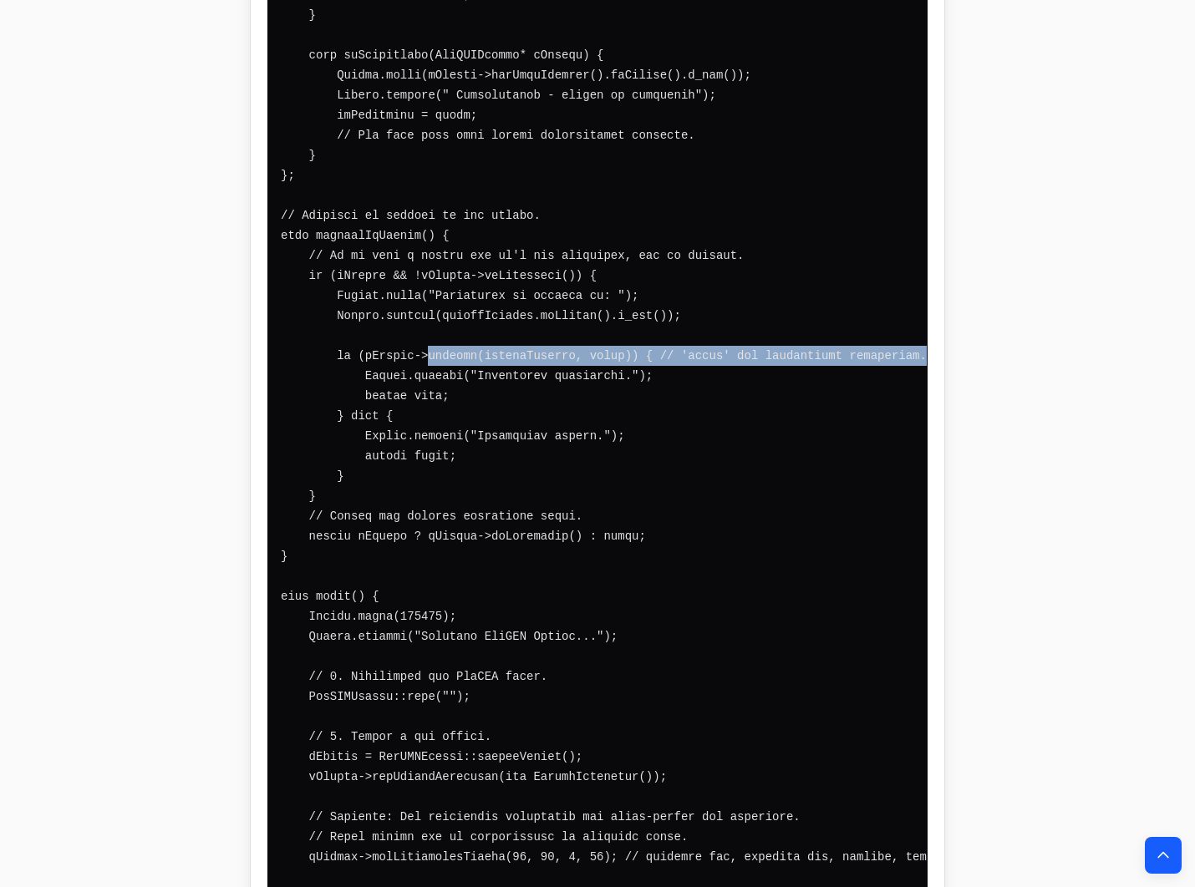
drag, startPoint x: 414, startPoint y: 230, endPoint x: 890, endPoint y: 226, distance: 475.3
click at [890, 226] on pre at bounding box center [597, 757] width 660 height 2406
copy code "connect(serverAddress, false)) { // 'false' for synchronous connection."
